Goal: Register for event/course

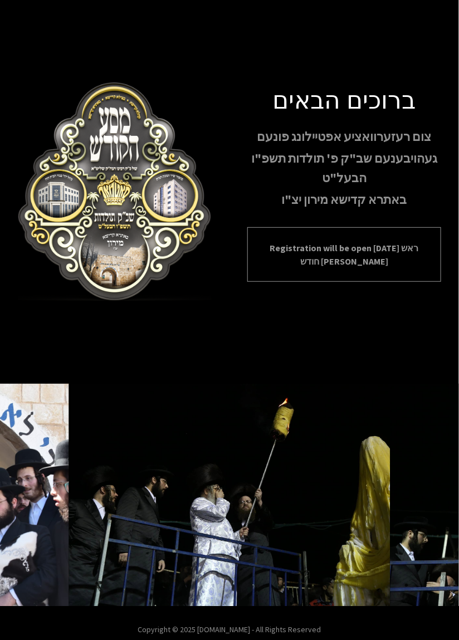
click at [383, 268] on p "Registration will be open [DATE] ראש חודש אלול" at bounding box center [344, 254] width 166 height 27
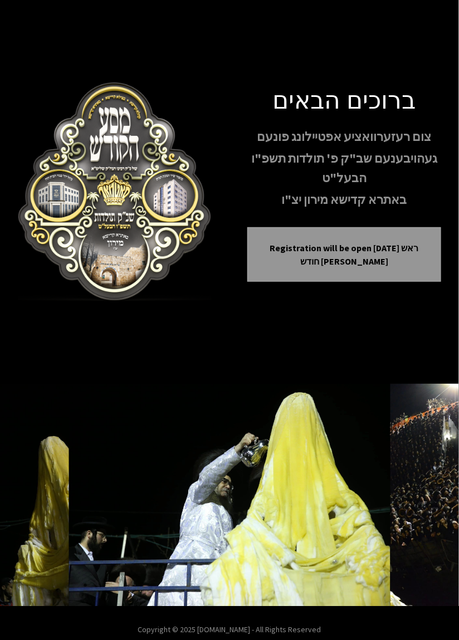
click at [422, 209] on p "באתרא קדישא מירון יצ"ו" at bounding box center [344, 200] width 194 height 20
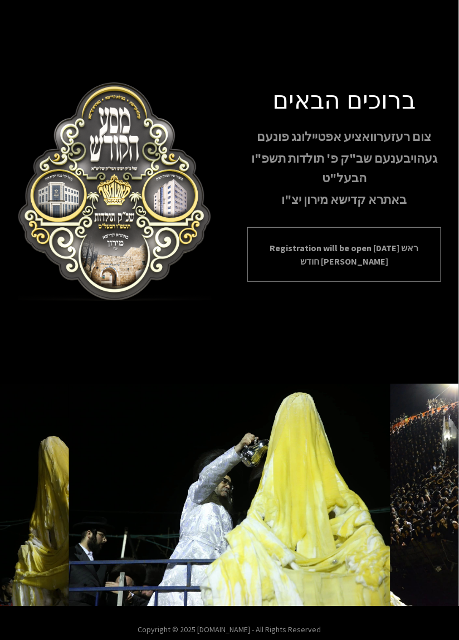
click at [402, 268] on p "Registration will be open [DATE] ראש חודש אלול" at bounding box center [344, 254] width 166 height 27
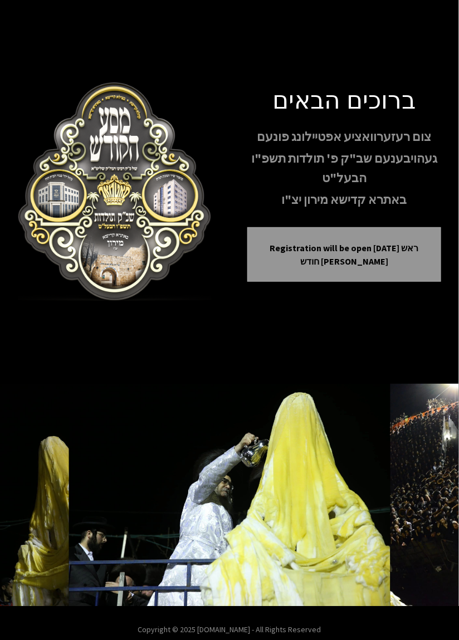
click at [396, 357] on div "ברוכים הבאים צום רעזערוואציע אפטיילונג פונעם געהויבענעם שב"ק פ' תולדות תשפ"ו הב…" at bounding box center [229, 192] width 459 height 384
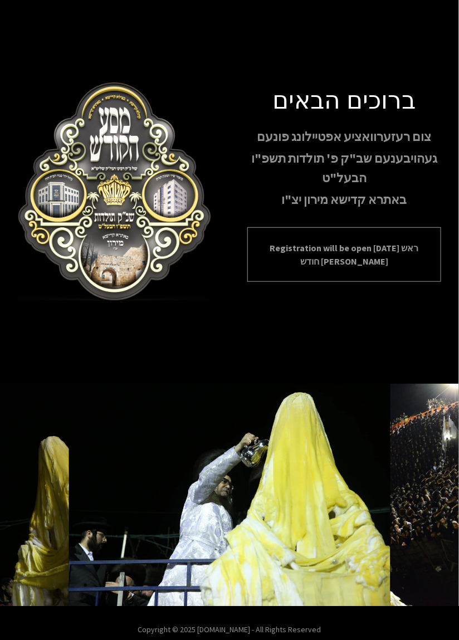
click at [401, 268] on p "Registration will be open [DATE] ראש חודש אלול" at bounding box center [344, 254] width 166 height 27
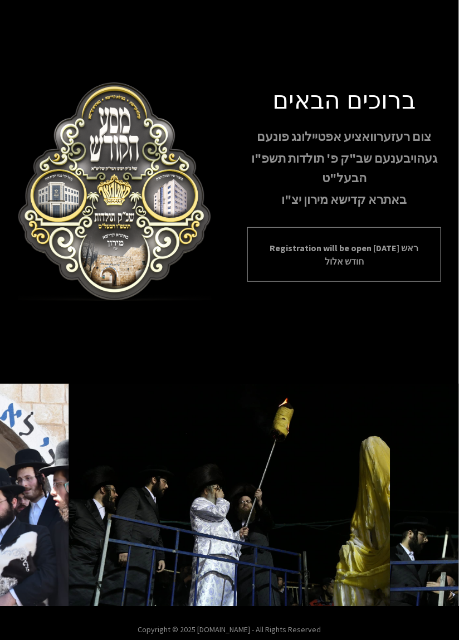
click at [403, 268] on p "Registration will be open [DATE] ראש חודש אלול" at bounding box center [344, 254] width 166 height 27
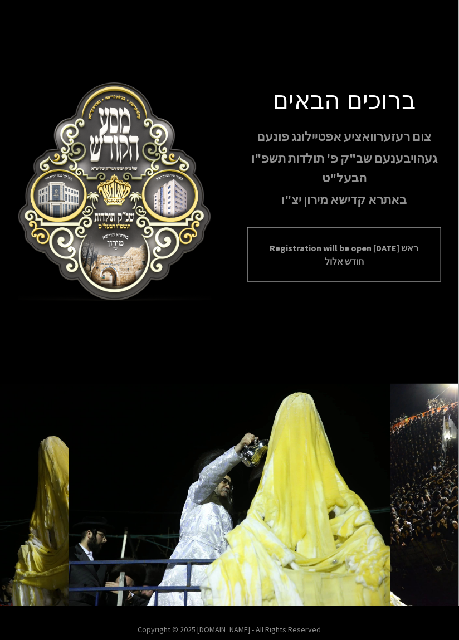
scroll to position [53, 0]
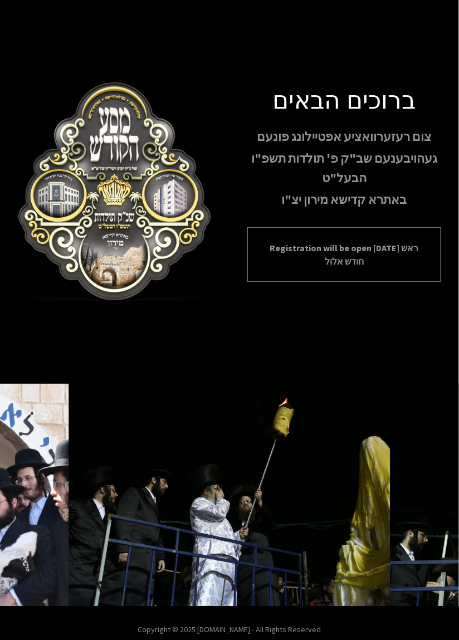
click at [404, 268] on p "Registration will be open [DATE] ראש חודש אלול" at bounding box center [344, 254] width 166 height 27
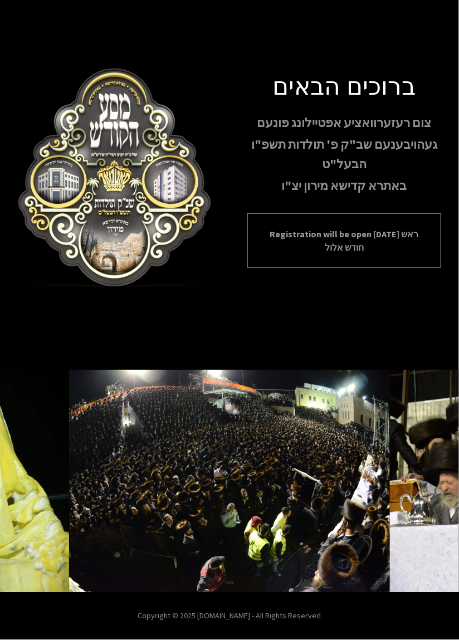
scroll to position [53, 0]
